Goal: Book appointment/travel/reservation

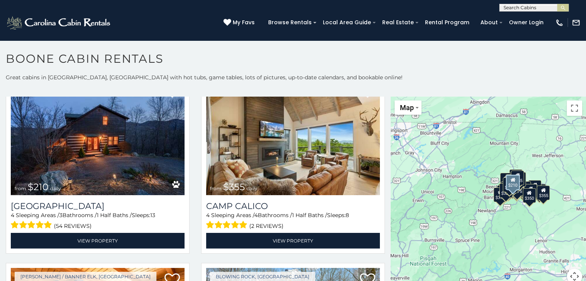
scroll to position [2274, 0]
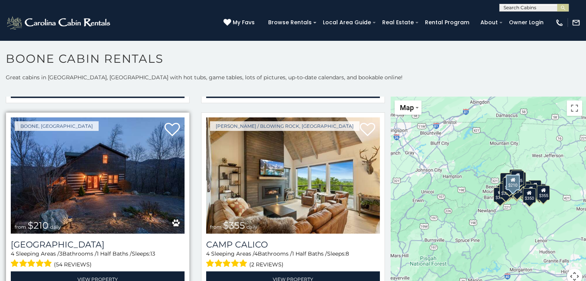
click at [105, 162] on img at bounding box center [98, 176] width 174 height 116
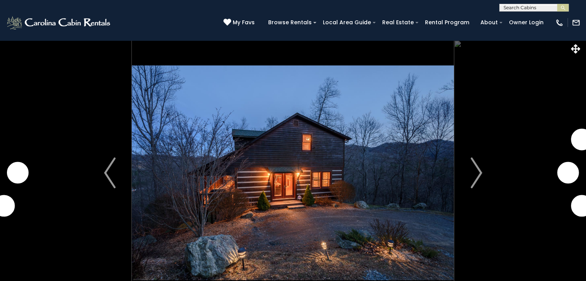
click at [474, 168] on img "Next" at bounding box center [477, 173] width 12 height 31
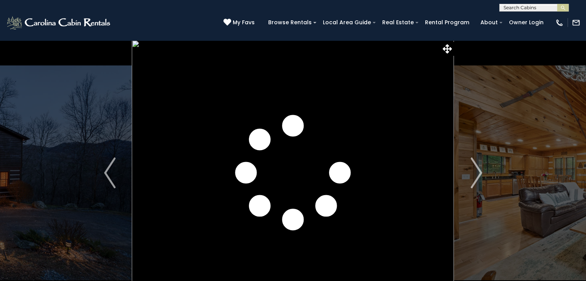
click at [474, 168] on img "Next" at bounding box center [477, 173] width 12 height 31
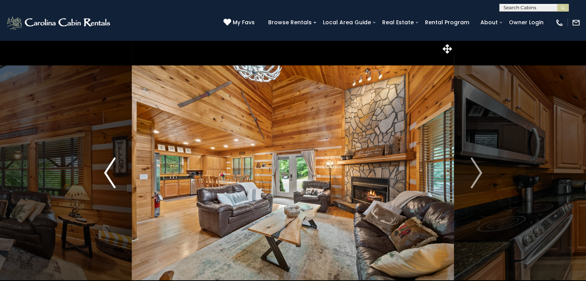
click at [105, 171] on img "Previous" at bounding box center [110, 173] width 12 height 31
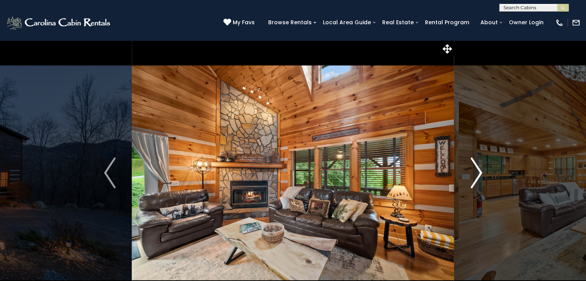
click at [476, 168] on img "Next" at bounding box center [477, 173] width 12 height 31
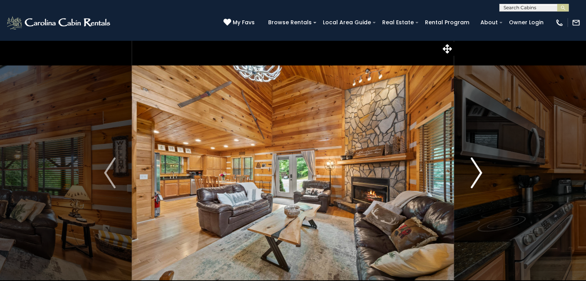
click at [476, 168] on img "Next" at bounding box center [477, 173] width 12 height 31
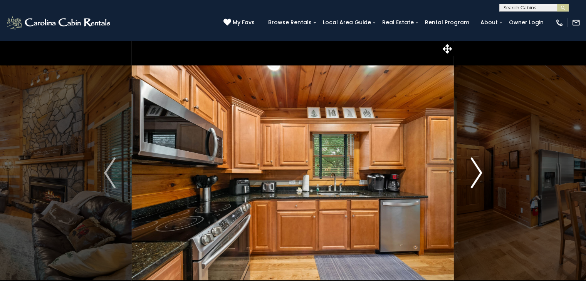
click at [476, 168] on img "Next" at bounding box center [477, 173] width 12 height 31
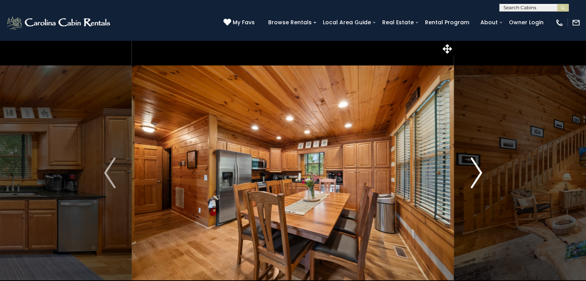
click at [476, 168] on img "Next" at bounding box center [477, 173] width 12 height 31
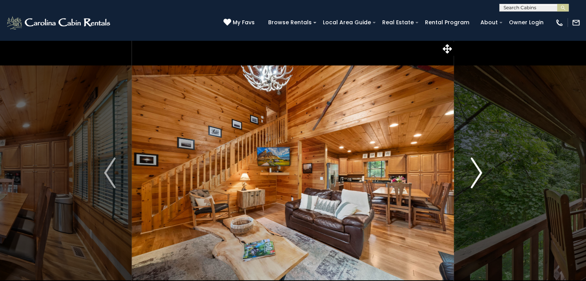
click at [476, 168] on img "Next" at bounding box center [477, 173] width 12 height 31
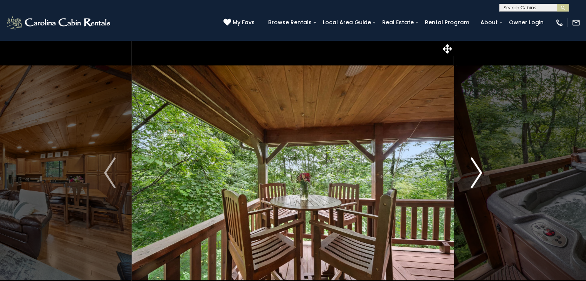
click at [476, 168] on img "Next" at bounding box center [477, 173] width 12 height 31
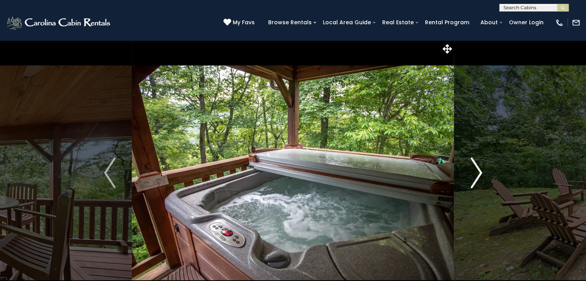
click at [476, 168] on img "Next" at bounding box center [477, 173] width 12 height 31
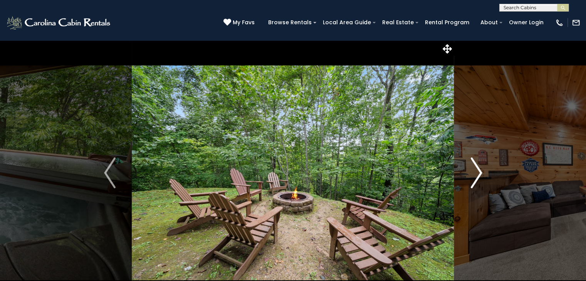
click at [476, 168] on img "Next" at bounding box center [477, 173] width 12 height 31
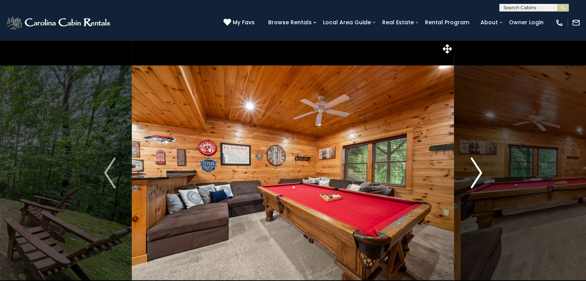
click at [476, 168] on img "Next" at bounding box center [477, 173] width 12 height 31
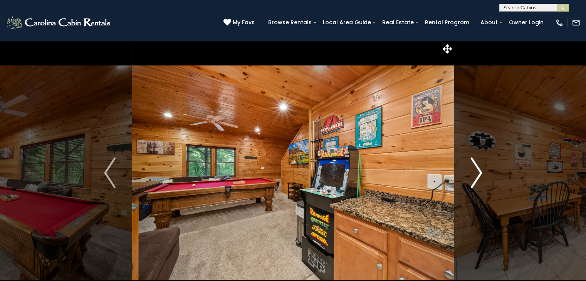
click at [476, 168] on img "Next" at bounding box center [477, 173] width 12 height 31
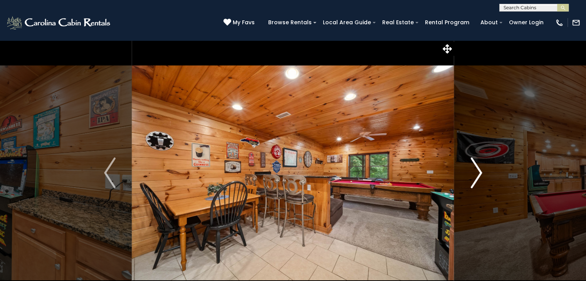
click at [476, 168] on img "Next" at bounding box center [477, 173] width 12 height 31
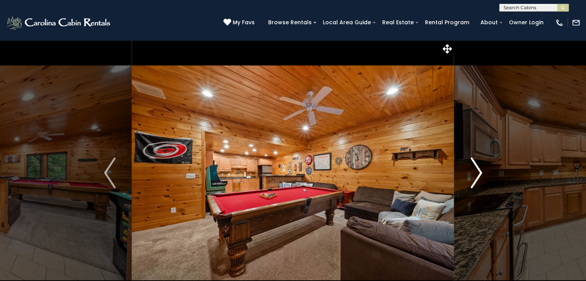
click at [476, 168] on img "Next" at bounding box center [477, 173] width 12 height 31
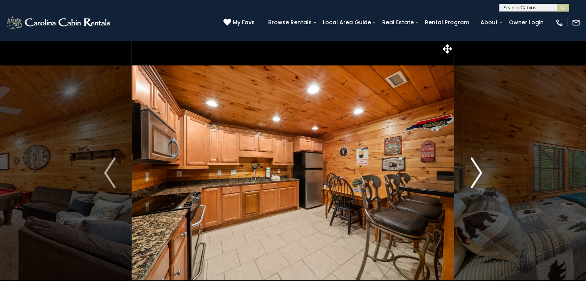
click at [476, 168] on img "Next" at bounding box center [477, 173] width 12 height 31
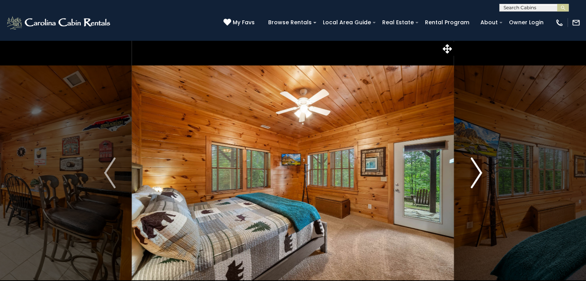
click at [476, 168] on img "Next" at bounding box center [477, 173] width 12 height 31
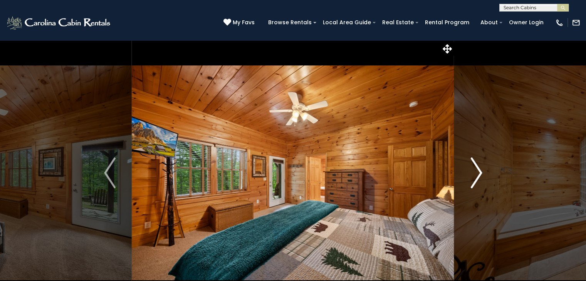
click at [476, 168] on img "Next" at bounding box center [477, 173] width 12 height 31
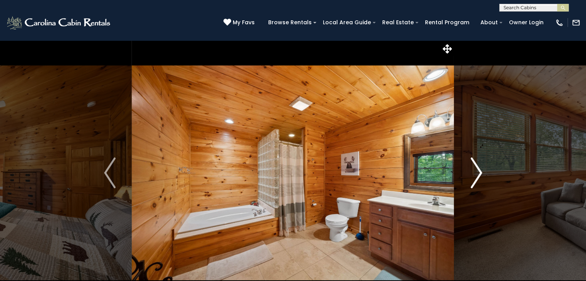
click at [476, 168] on img "Next" at bounding box center [477, 173] width 12 height 31
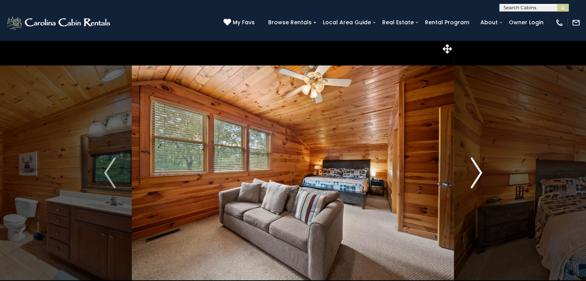
click at [476, 168] on img "Next" at bounding box center [477, 173] width 12 height 31
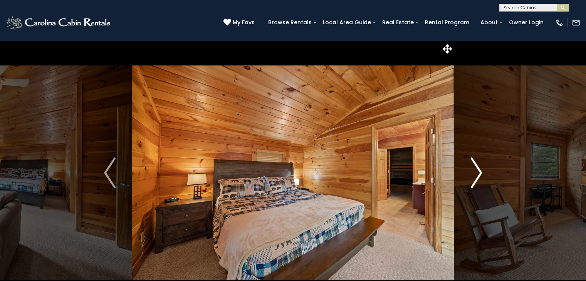
click at [476, 168] on img "Next" at bounding box center [477, 173] width 12 height 31
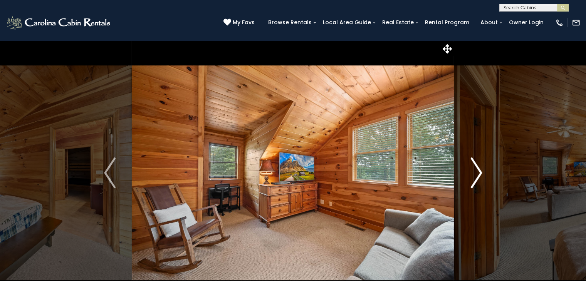
click at [476, 168] on img "Next" at bounding box center [477, 173] width 12 height 31
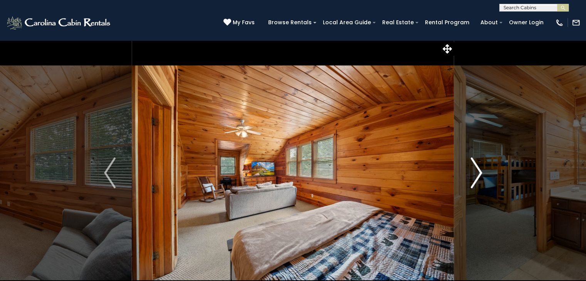
click at [476, 168] on img "Next" at bounding box center [477, 173] width 12 height 31
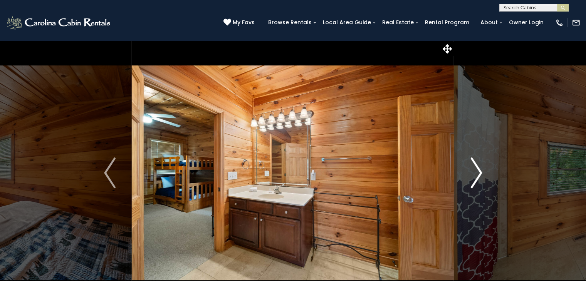
click at [476, 168] on img "Next" at bounding box center [477, 173] width 12 height 31
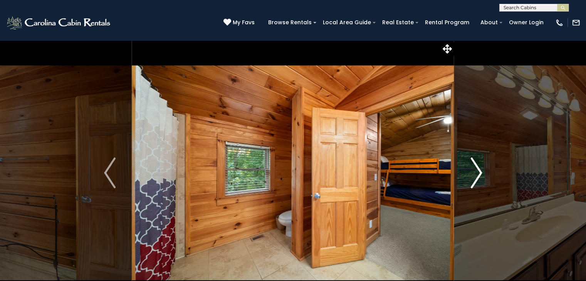
click at [476, 168] on img "Next" at bounding box center [477, 173] width 12 height 31
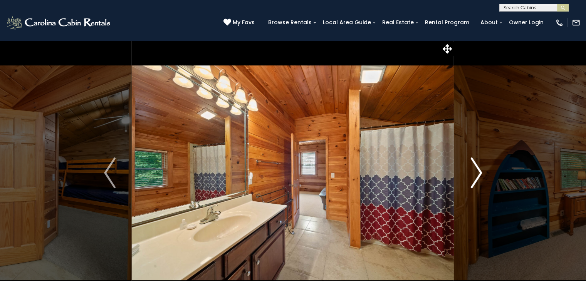
click at [476, 168] on img "Next" at bounding box center [477, 173] width 12 height 31
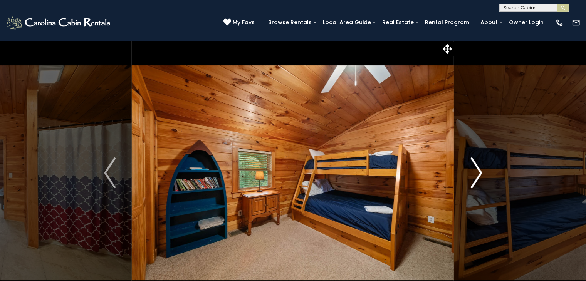
click at [476, 168] on img "Next" at bounding box center [477, 173] width 12 height 31
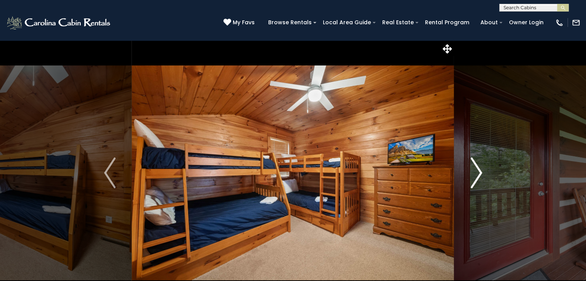
click at [476, 168] on img "Next" at bounding box center [477, 173] width 12 height 31
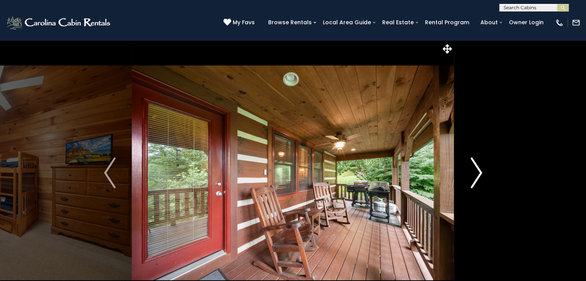
click at [476, 168] on img "Next" at bounding box center [477, 173] width 12 height 31
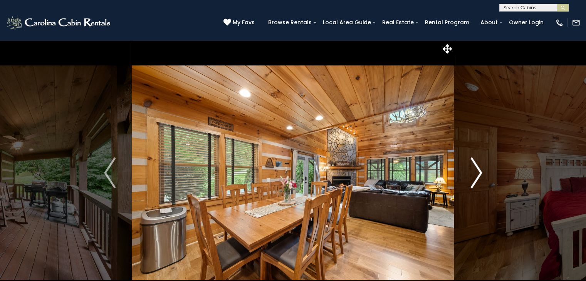
click at [476, 168] on img "Next" at bounding box center [477, 173] width 12 height 31
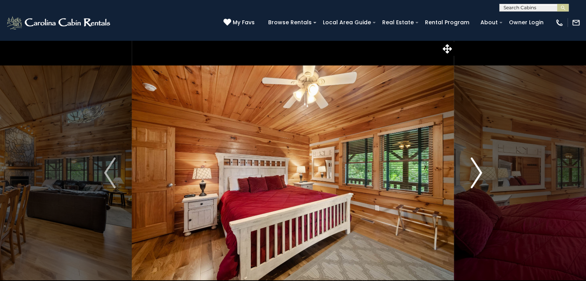
click at [476, 168] on img "Next" at bounding box center [477, 173] width 12 height 31
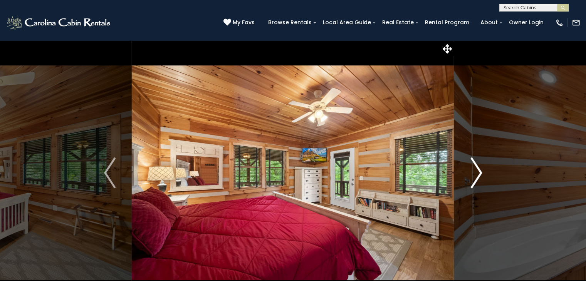
click at [476, 168] on img "Next" at bounding box center [477, 173] width 12 height 31
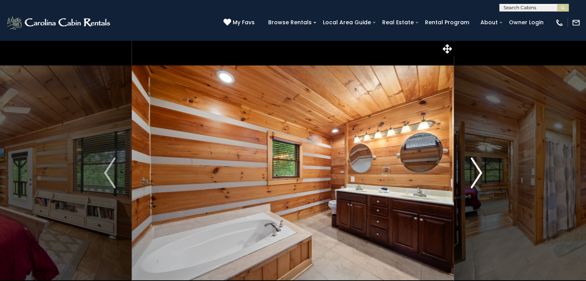
click at [476, 168] on img "Next" at bounding box center [477, 173] width 12 height 31
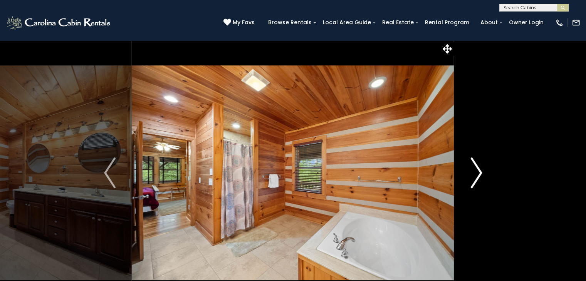
click at [476, 168] on img "Next" at bounding box center [477, 173] width 12 height 31
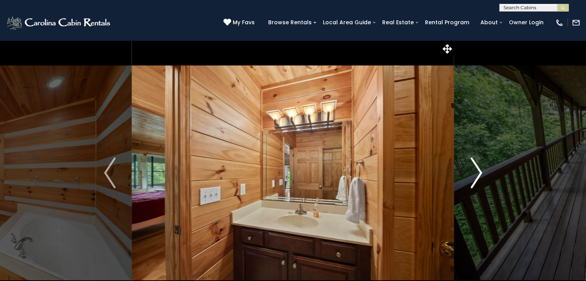
click at [476, 168] on img "Next" at bounding box center [477, 173] width 12 height 31
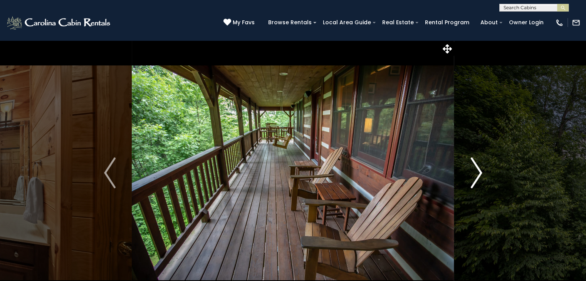
click at [476, 168] on img "Next" at bounding box center [477, 173] width 12 height 31
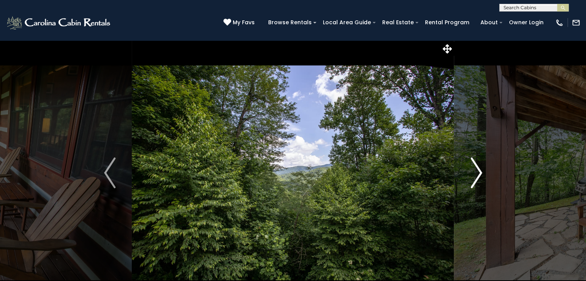
click at [476, 168] on img "Next" at bounding box center [477, 173] width 12 height 31
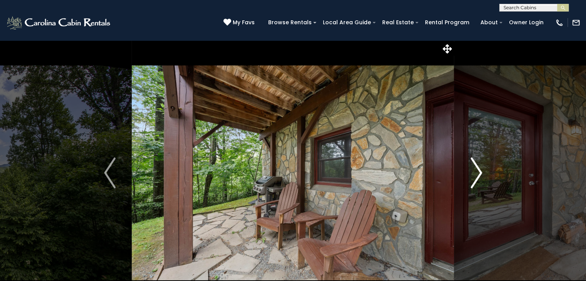
click at [476, 168] on img "Next" at bounding box center [477, 173] width 12 height 31
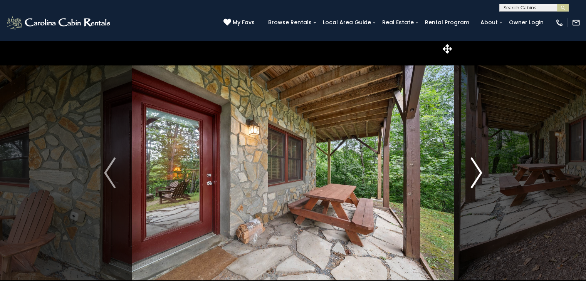
click at [476, 168] on img "Next" at bounding box center [477, 173] width 12 height 31
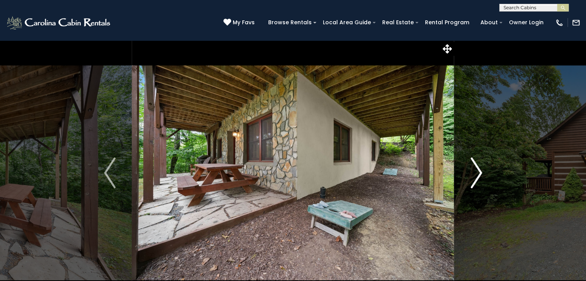
click at [476, 168] on img "Next" at bounding box center [477, 173] width 12 height 31
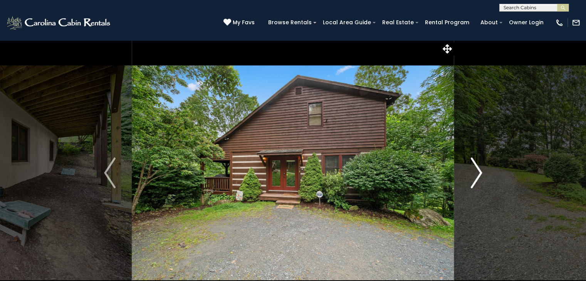
click at [476, 168] on img "Next" at bounding box center [477, 173] width 12 height 31
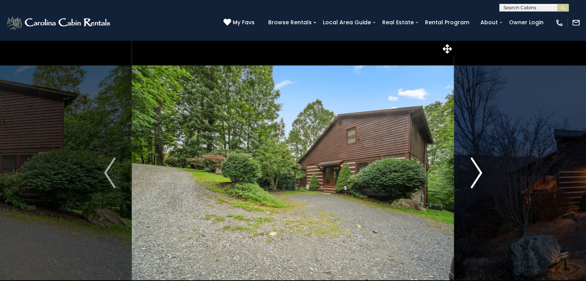
click at [476, 168] on img "Next" at bounding box center [477, 173] width 12 height 31
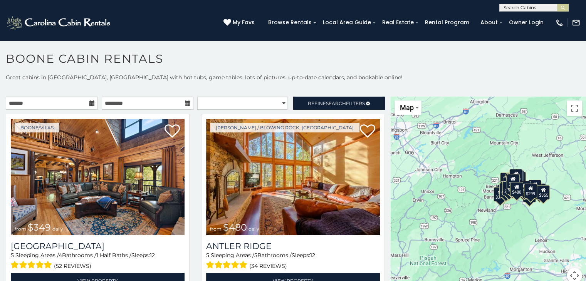
click at [89, 103] on icon at bounding box center [91, 103] width 5 height 5
click at [32, 101] on input "text" at bounding box center [52, 103] width 92 height 13
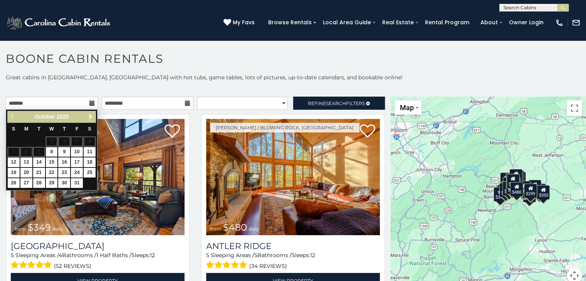
click at [91, 117] on span "Next" at bounding box center [90, 117] width 6 height 6
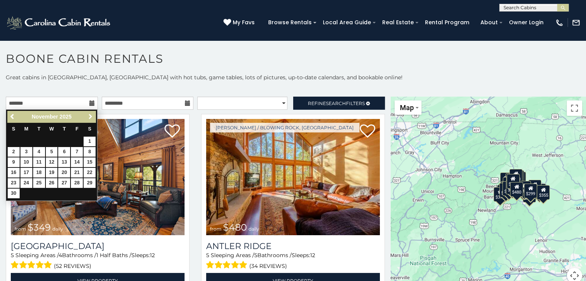
click at [91, 117] on span "Next" at bounding box center [90, 117] width 6 height 6
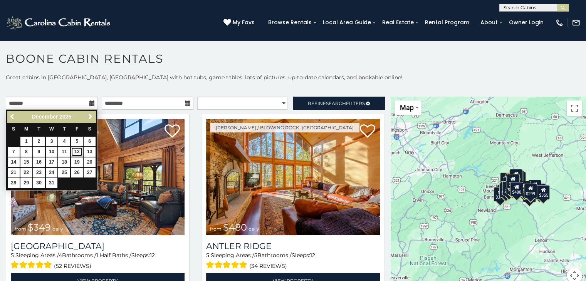
click at [74, 150] on link "12" at bounding box center [77, 152] width 12 height 10
type input "**********"
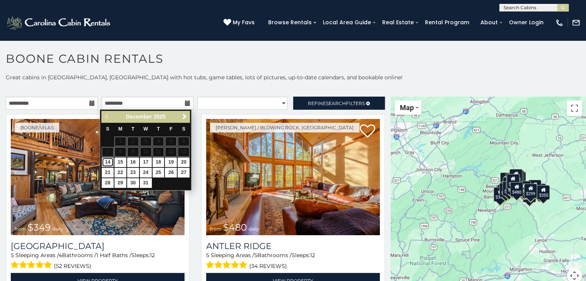
click at [108, 159] on link "14" at bounding box center [108, 163] width 12 height 10
type input "**********"
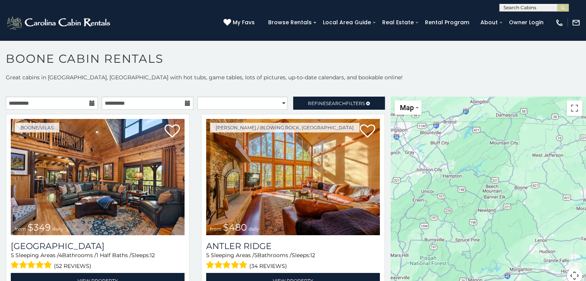
click at [91, 101] on icon at bounding box center [91, 103] width 5 height 5
click at [60, 102] on input "**********" at bounding box center [52, 103] width 92 height 13
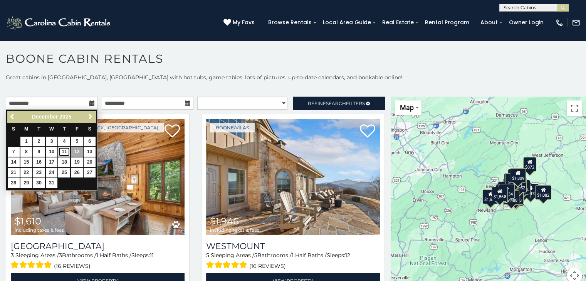
click at [64, 151] on link "11" at bounding box center [64, 152] width 12 height 10
type input "**********"
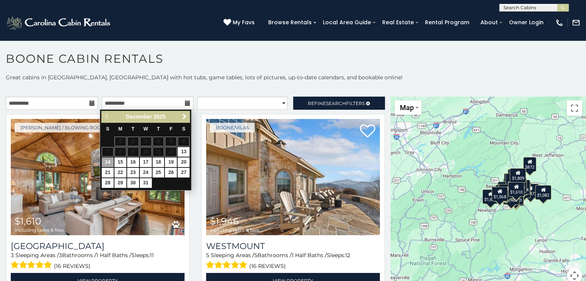
click at [211, 88] on p at bounding box center [293, 89] width 586 height 8
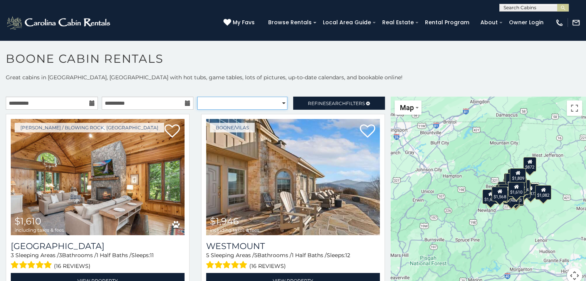
click at [266, 101] on select "**********" at bounding box center [242, 103] width 90 height 13
click at [197, 97] on select "**********" at bounding box center [242, 103] width 90 height 13
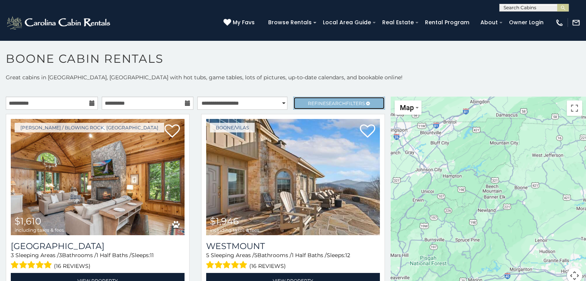
click at [313, 103] on span "Refine Search Filters" at bounding box center [336, 104] width 57 height 6
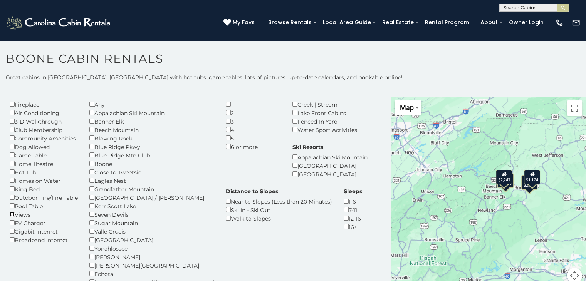
scroll to position [39, 0]
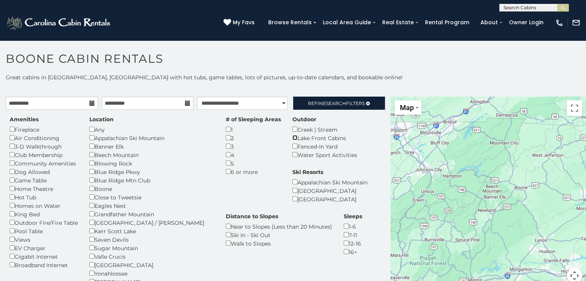
scroll to position [39, 0]
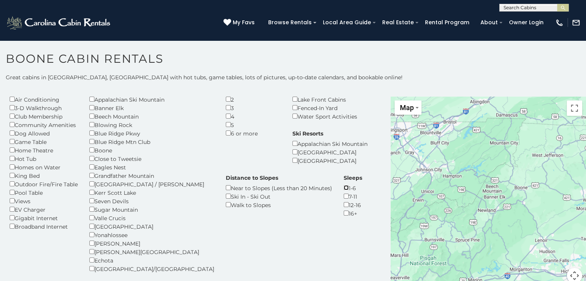
scroll to position [69, 0]
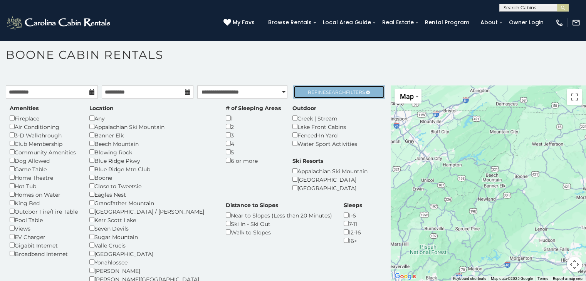
click at [326, 91] on span "Search" at bounding box center [336, 92] width 20 height 6
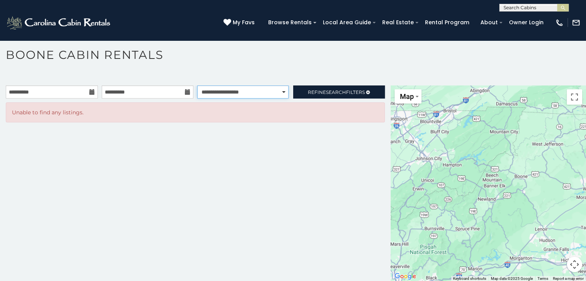
click at [280, 92] on select "**********" at bounding box center [242, 92] width 91 height 13
select select "**********"
click at [197, 86] on select "**********" at bounding box center [242, 92] width 91 height 13
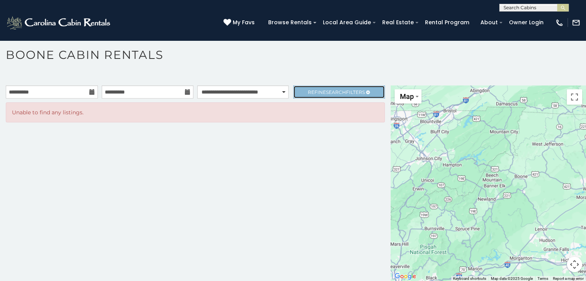
click at [341, 91] on span "Search" at bounding box center [336, 92] width 20 height 6
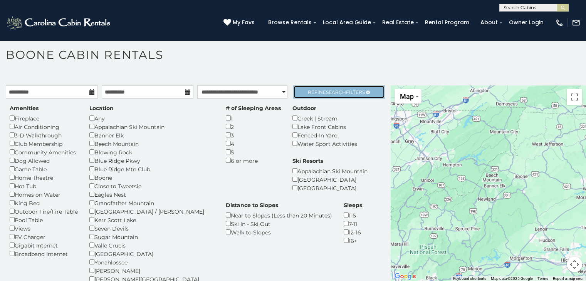
click at [326, 89] on span "Search" at bounding box center [336, 92] width 20 height 6
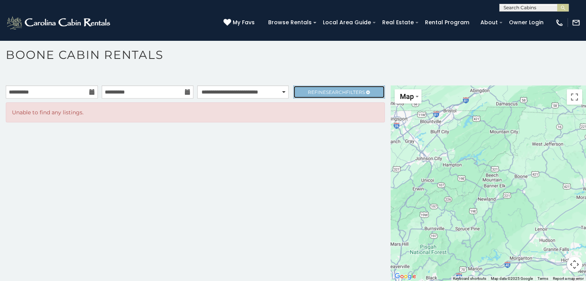
click at [338, 93] on span "Search" at bounding box center [336, 92] width 20 height 6
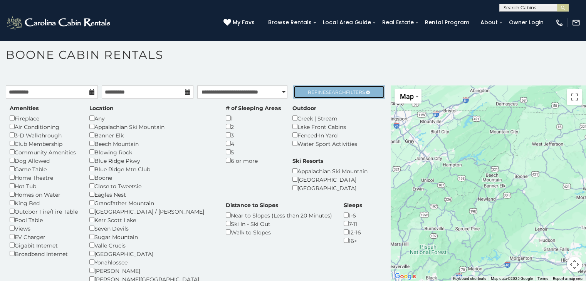
click at [313, 89] on span "Refine Search Filters" at bounding box center [336, 92] width 57 height 6
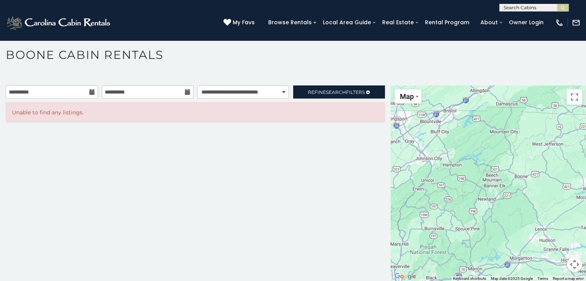
click at [90, 92] on icon at bounding box center [91, 91] width 5 height 5
click at [48, 91] on input "**********" at bounding box center [52, 92] width 92 height 13
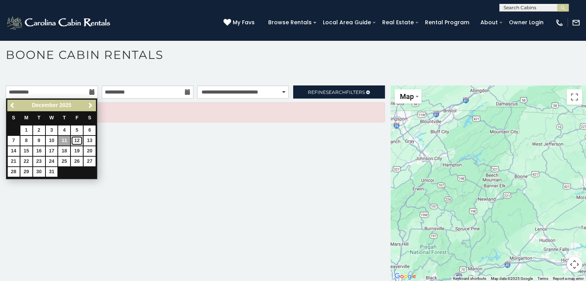
click at [78, 139] on link "12" at bounding box center [77, 141] width 12 height 10
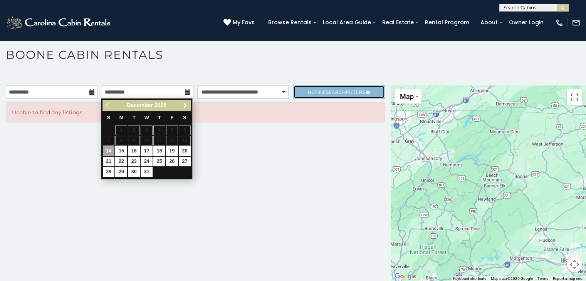
click at [335, 90] on span "Search" at bounding box center [336, 92] width 20 height 6
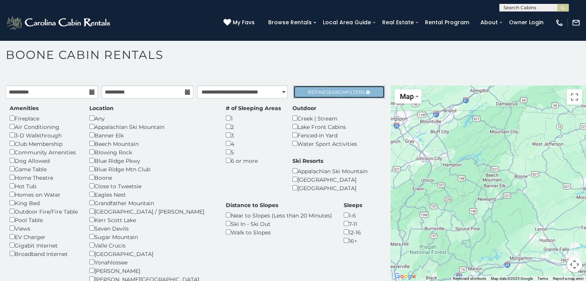
click at [326, 89] on span "Search" at bounding box center [336, 92] width 20 height 6
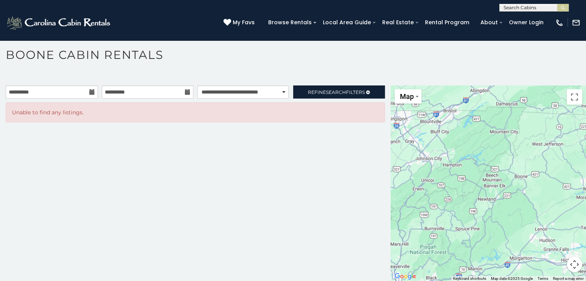
click at [89, 94] on icon at bounding box center [91, 91] width 5 height 5
click at [91, 91] on icon at bounding box center [91, 91] width 5 height 5
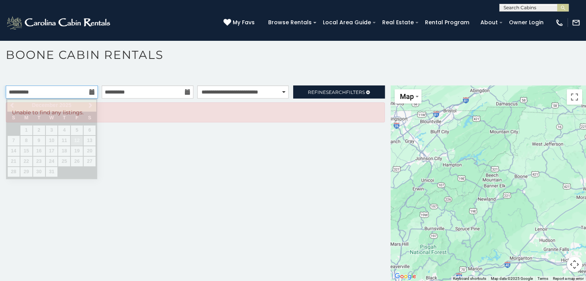
click at [46, 89] on input "**********" at bounding box center [52, 92] width 92 height 13
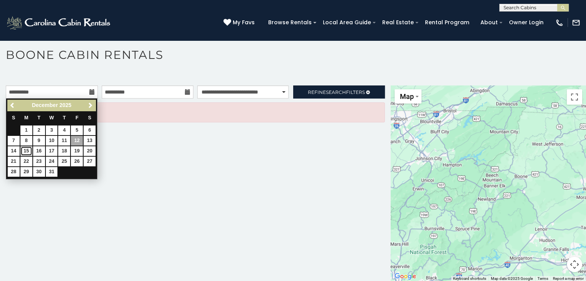
click at [27, 148] on link "15" at bounding box center [26, 151] width 12 height 10
type input "**********"
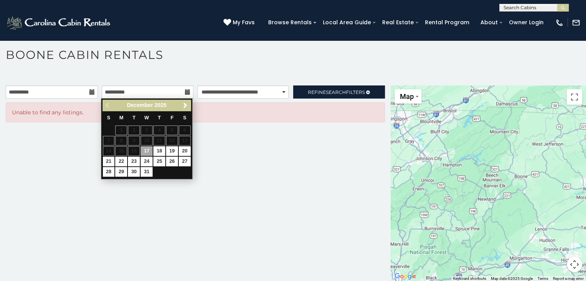
click at [331, 83] on div "**********" at bounding box center [293, 171] width 586 height 219
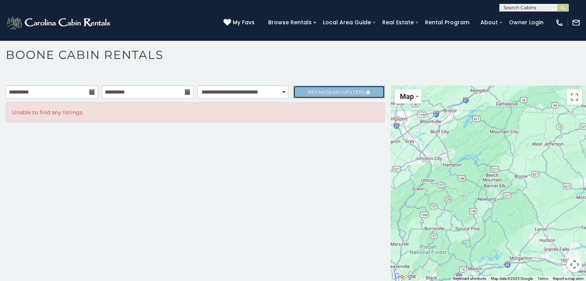
click at [330, 89] on span "Search" at bounding box center [336, 92] width 20 height 6
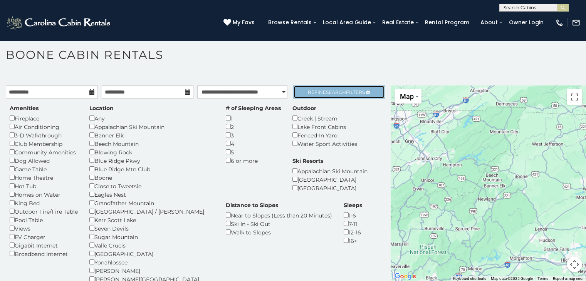
click at [328, 91] on span "Search" at bounding box center [336, 92] width 20 height 6
